Goal: Task Accomplishment & Management: Use online tool/utility

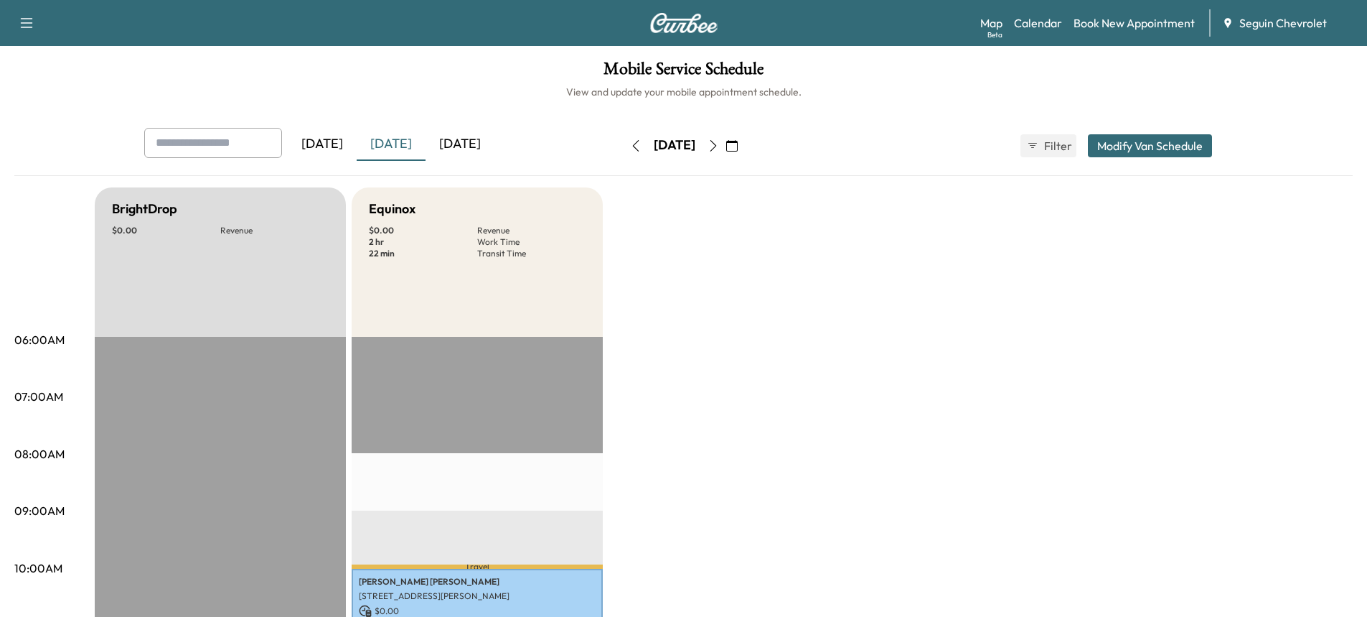
click at [467, 141] on div "[DATE]" at bounding box center [460, 144] width 69 height 33
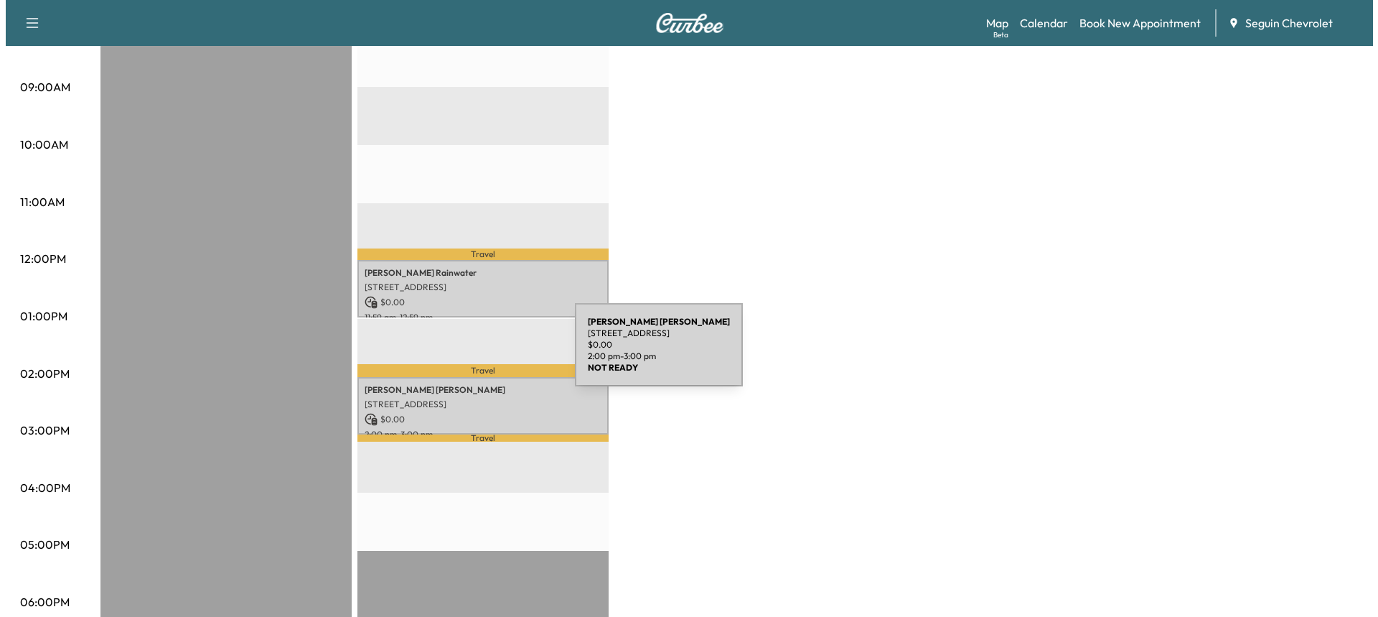
scroll to position [424, 0]
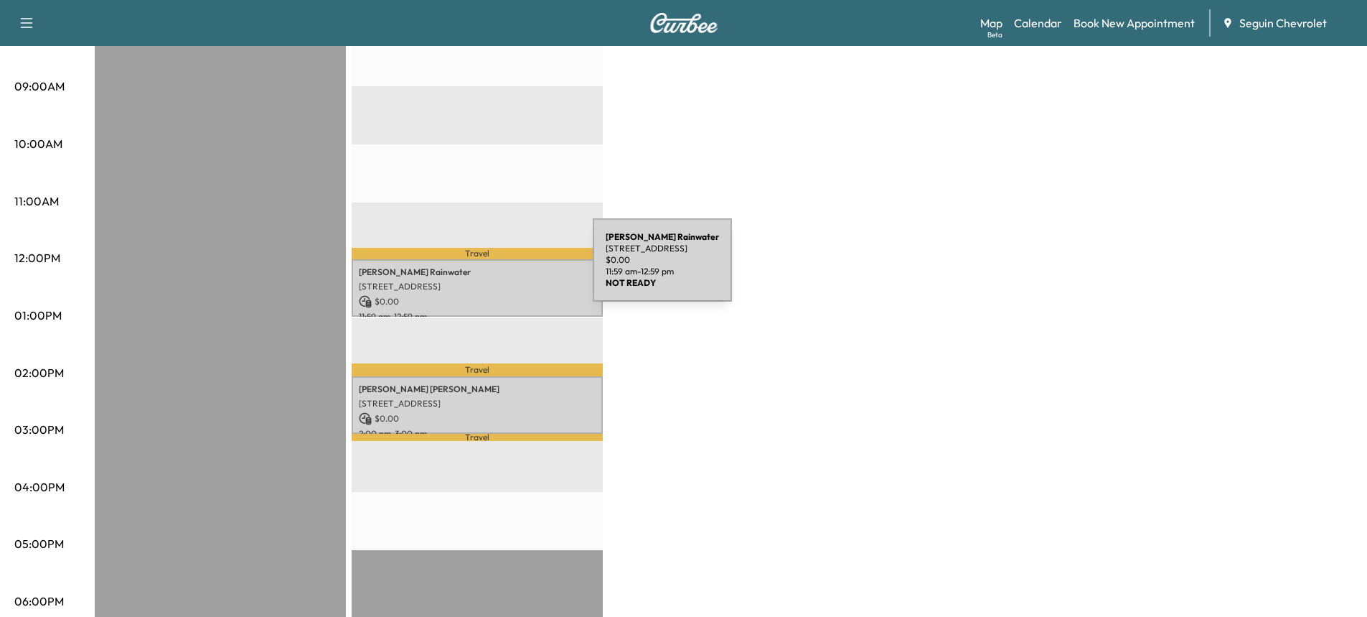
click at [485, 268] on p "[PERSON_NAME]" at bounding box center [477, 271] width 237 height 11
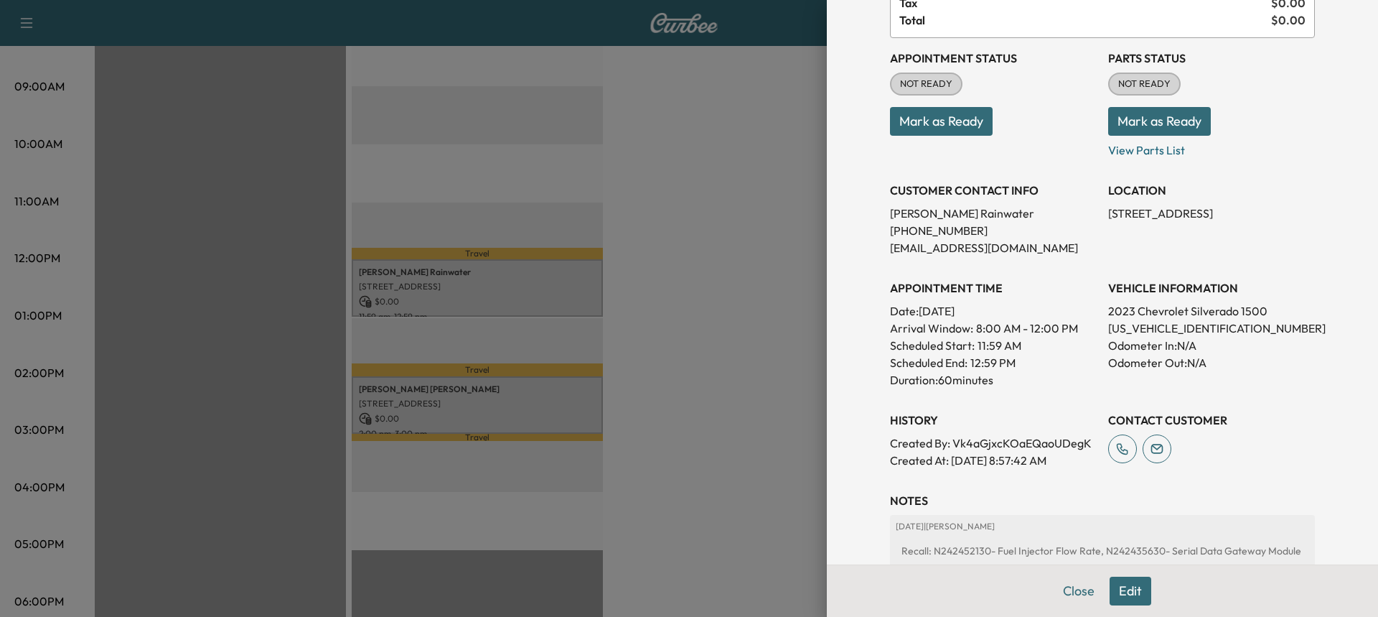
scroll to position [117, 0]
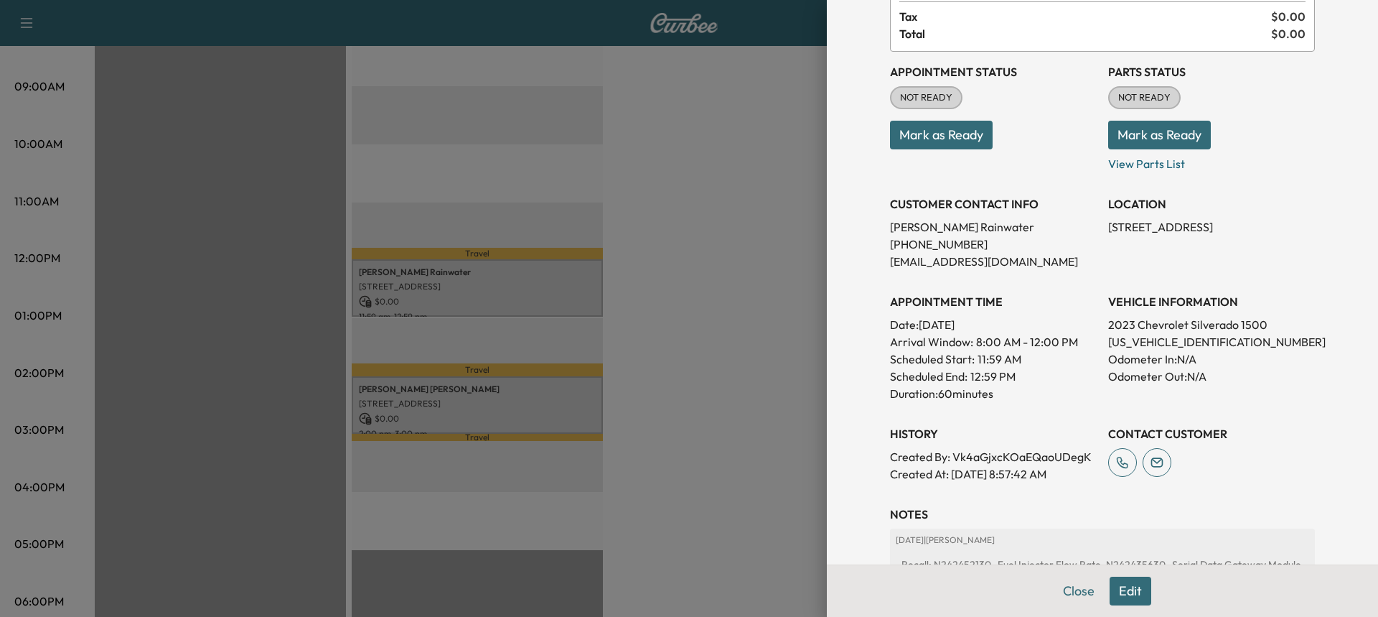
click at [917, 130] on button "Mark as Ready" at bounding box center [941, 135] width 103 height 29
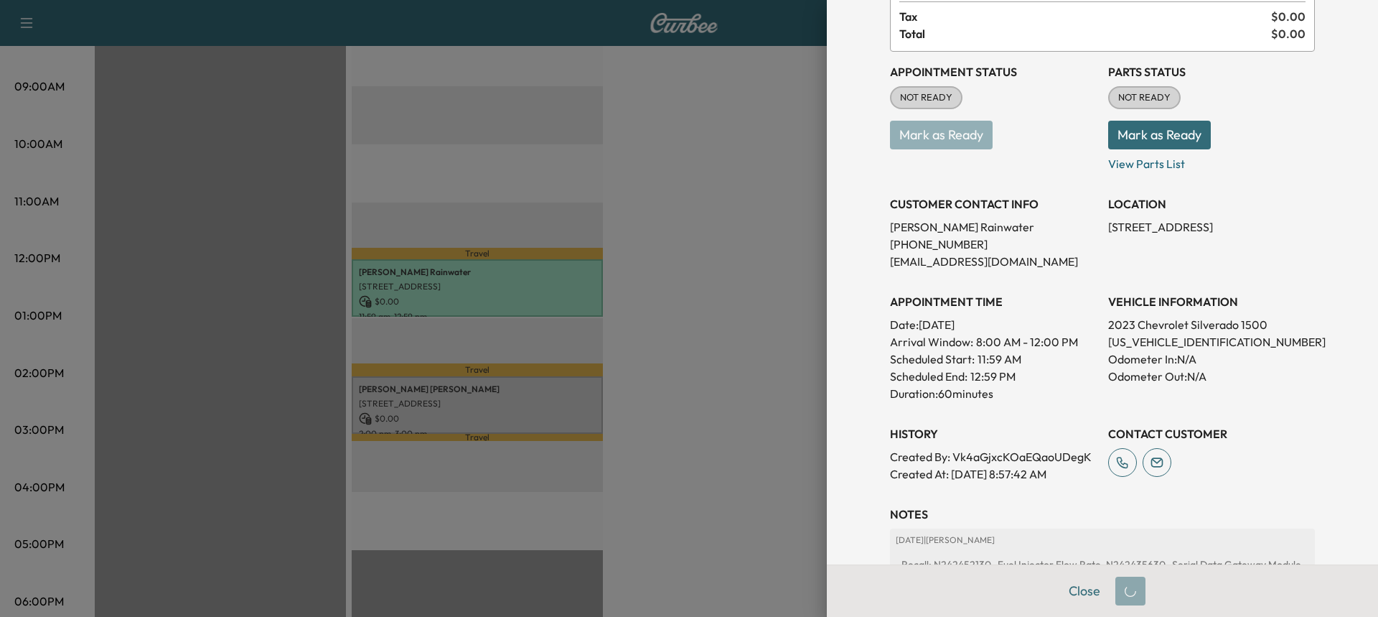
click at [755, 294] on div at bounding box center [689, 308] width 1378 height 617
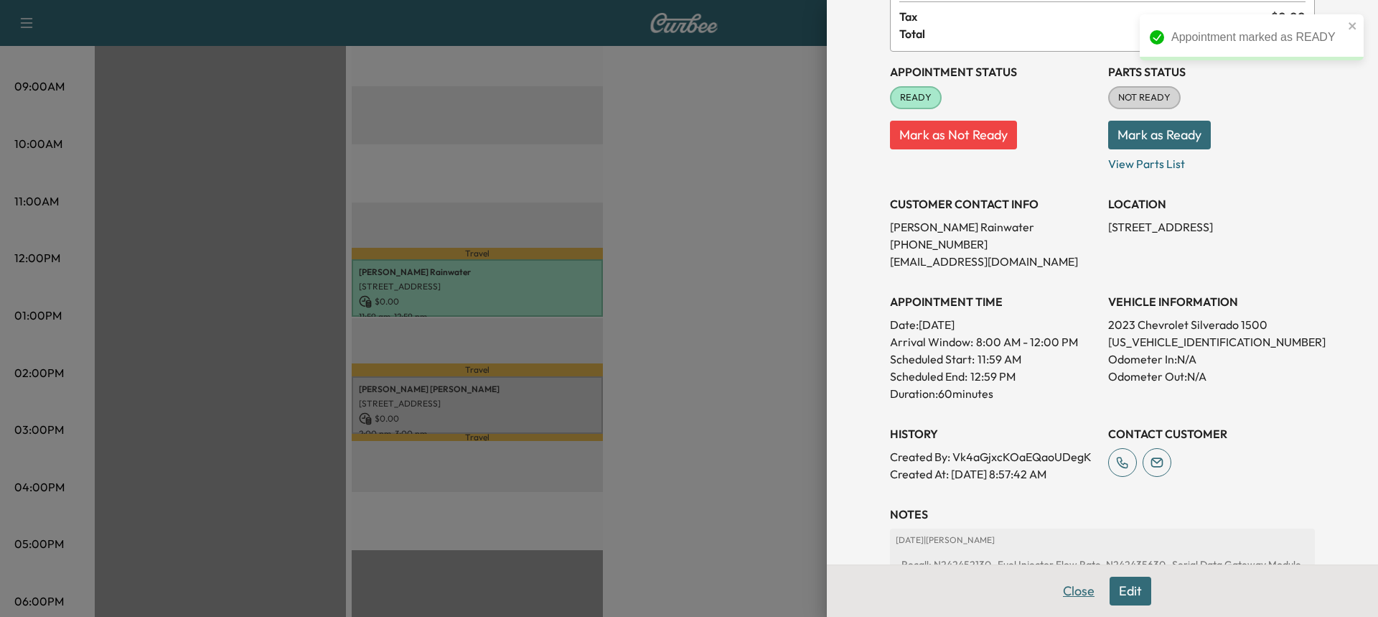
click at [1074, 585] on button "Close" at bounding box center [1079, 590] width 50 height 29
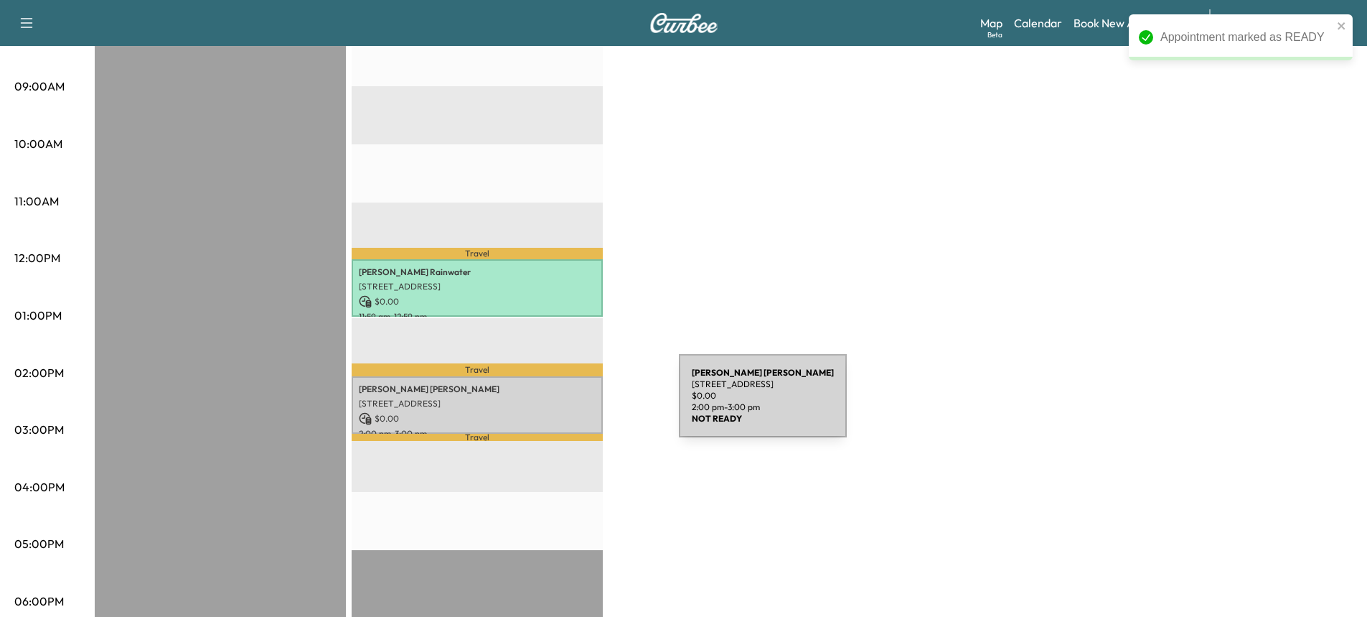
click at [571, 404] on div "[PERSON_NAME] [STREET_ADDRESS] $ 0.00 2:00 pm - 3:00 pm" at bounding box center [477, 405] width 251 height 58
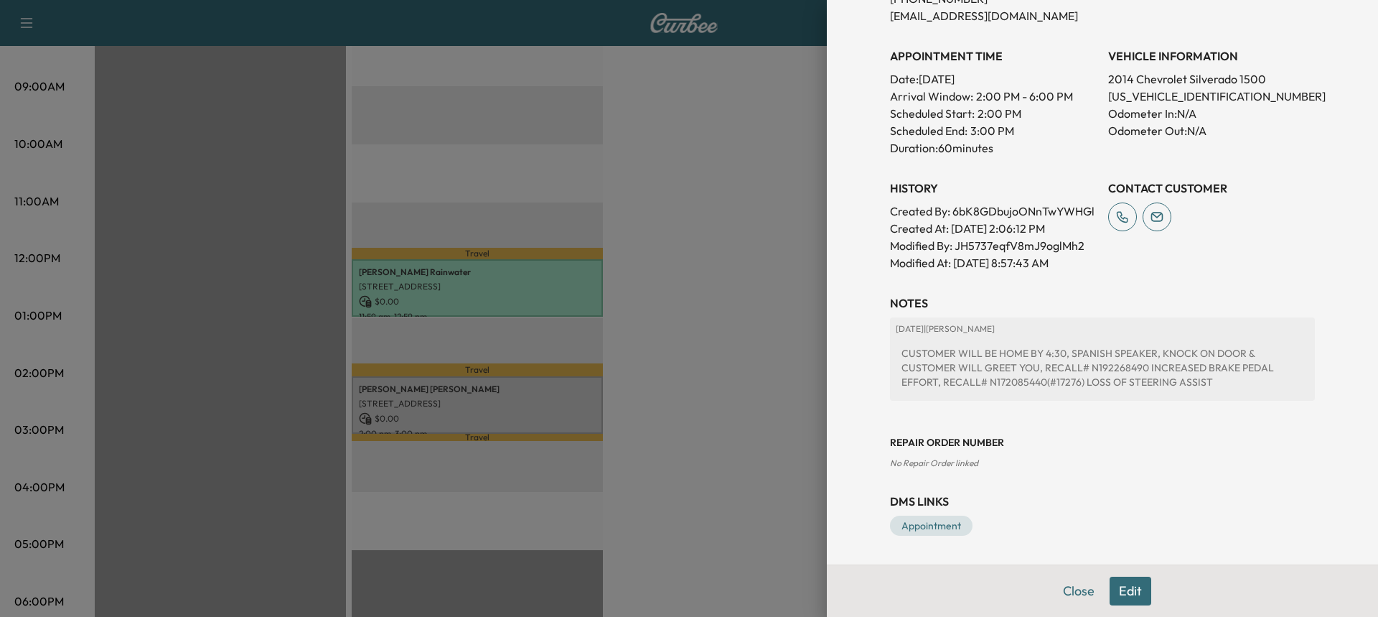
scroll to position [0, 0]
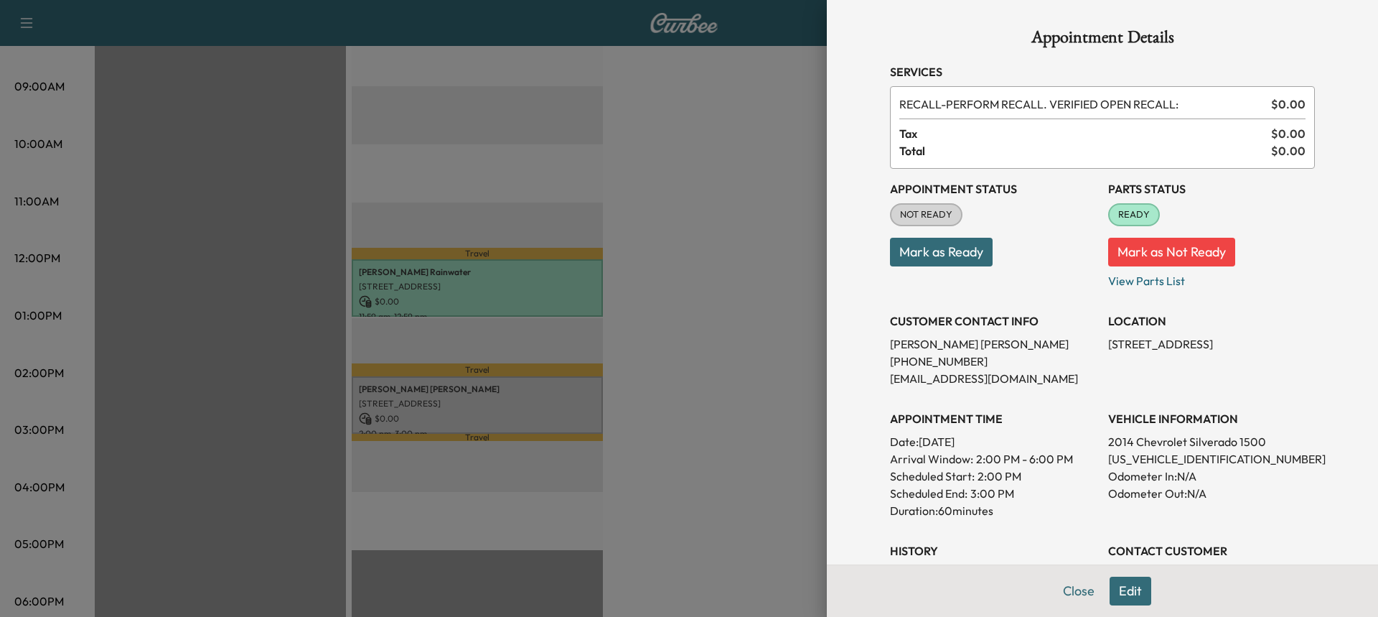
click at [924, 244] on button "Mark as Ready" at bounding box center [941, 252] width 103 height 29
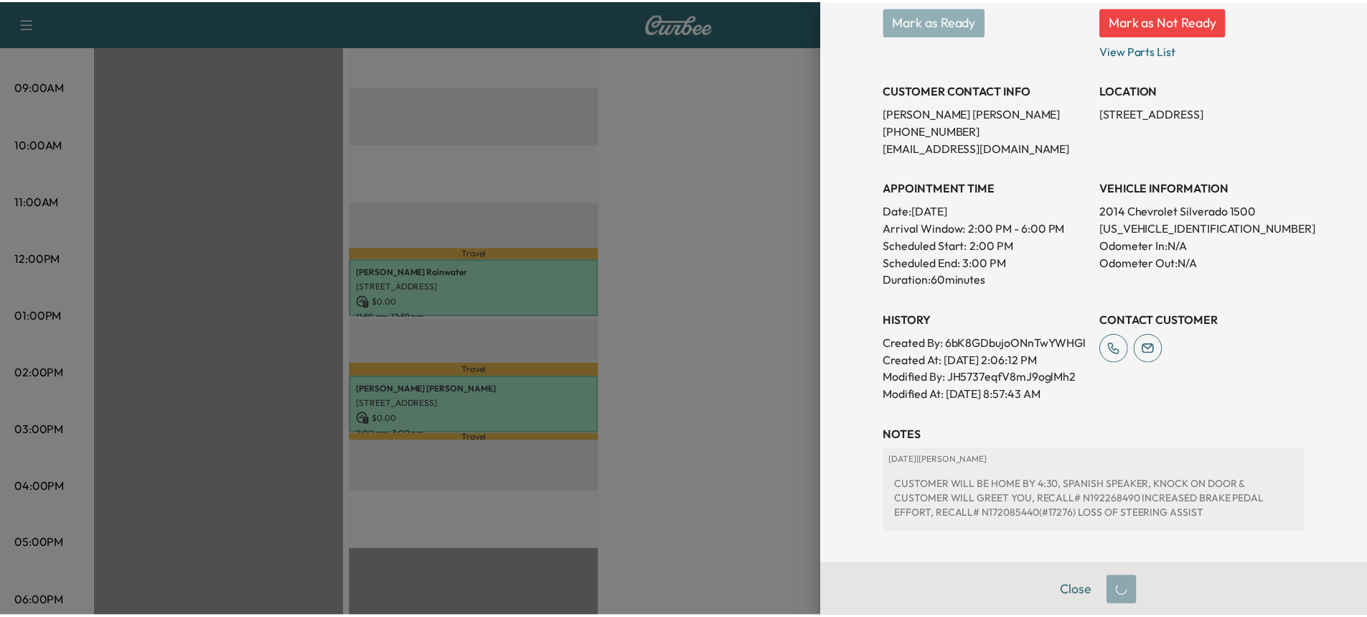
scroll to position [380, 0]
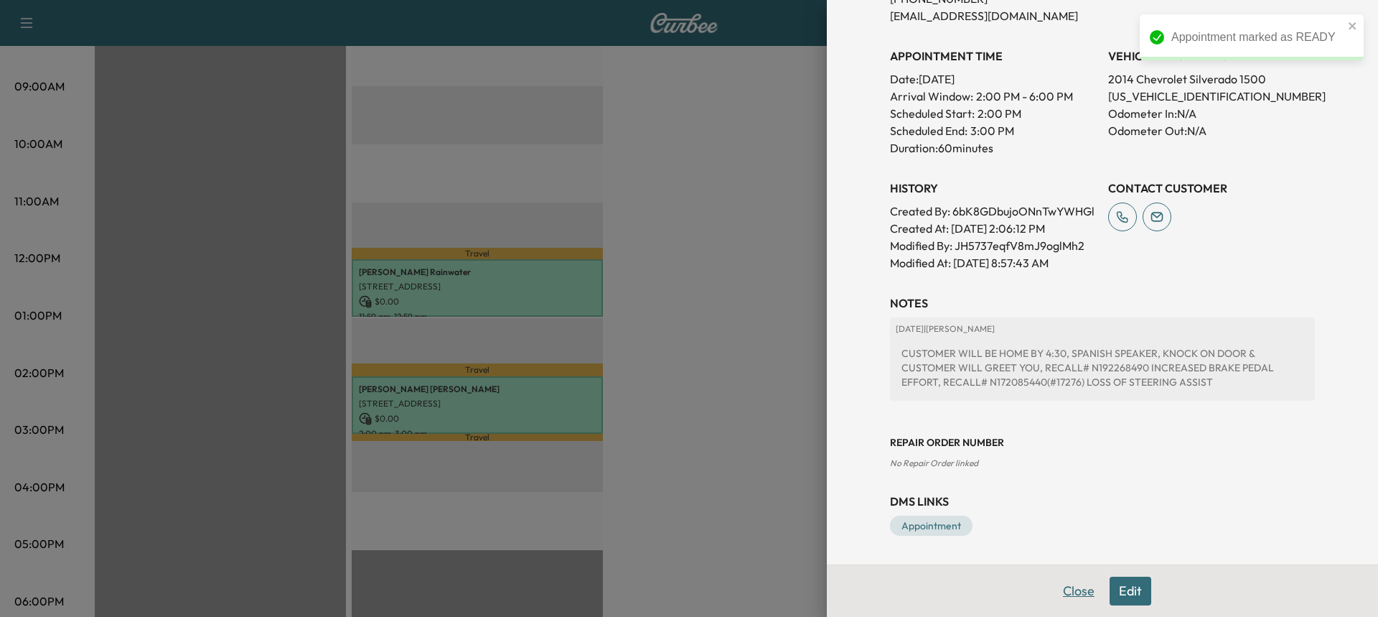
click at [1074, 593] on button "Close" at bounding box center [1079, 590] width 50 height 29
